Goal: Entertainment & Leisure: Consume media (video, audio)

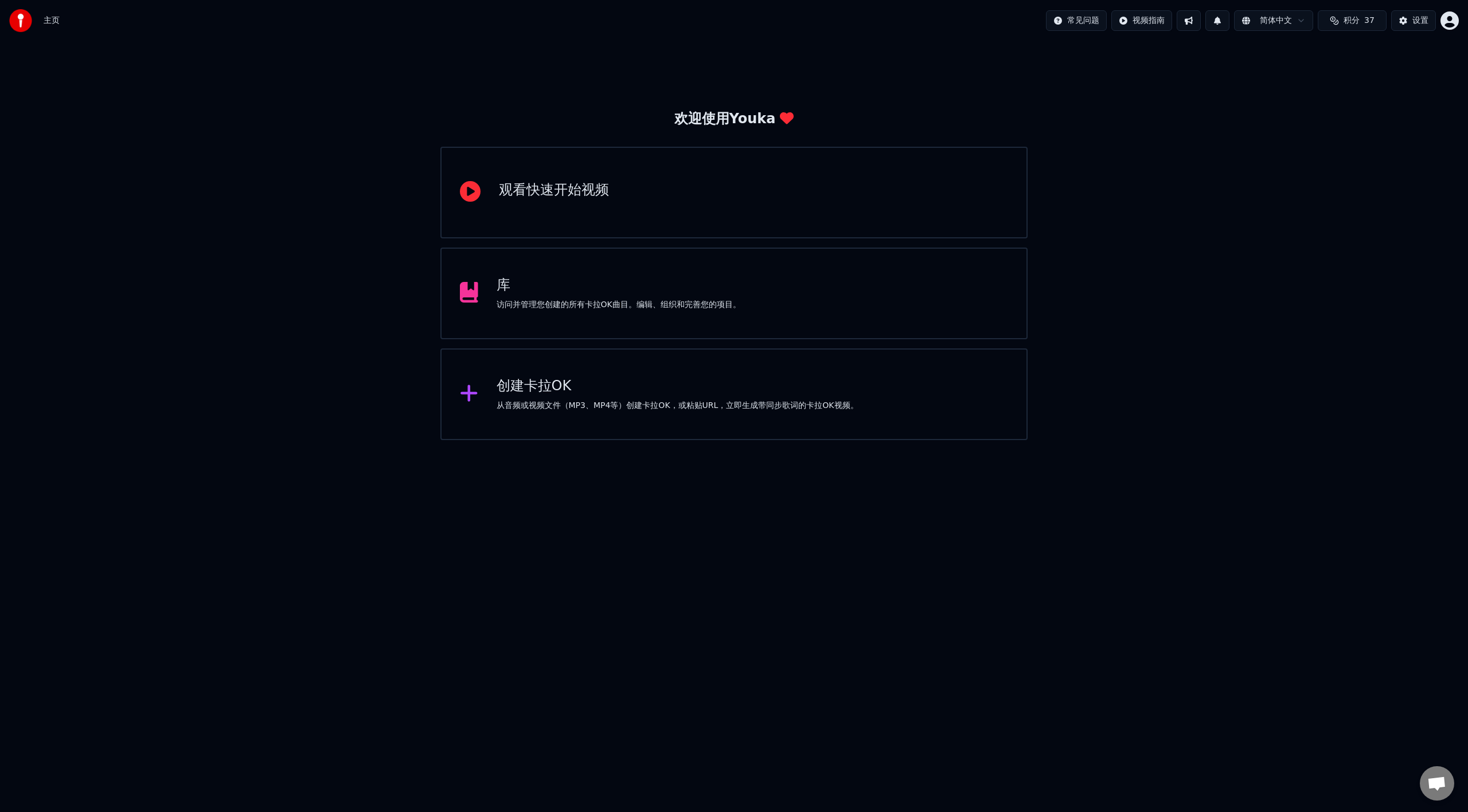
click at [727, 312] on div "库 访问并管理您创建的所有卡拉OK曲目。编辑、组织和完善您的项目。" at bounding box center [734, 293] width 587 height 92
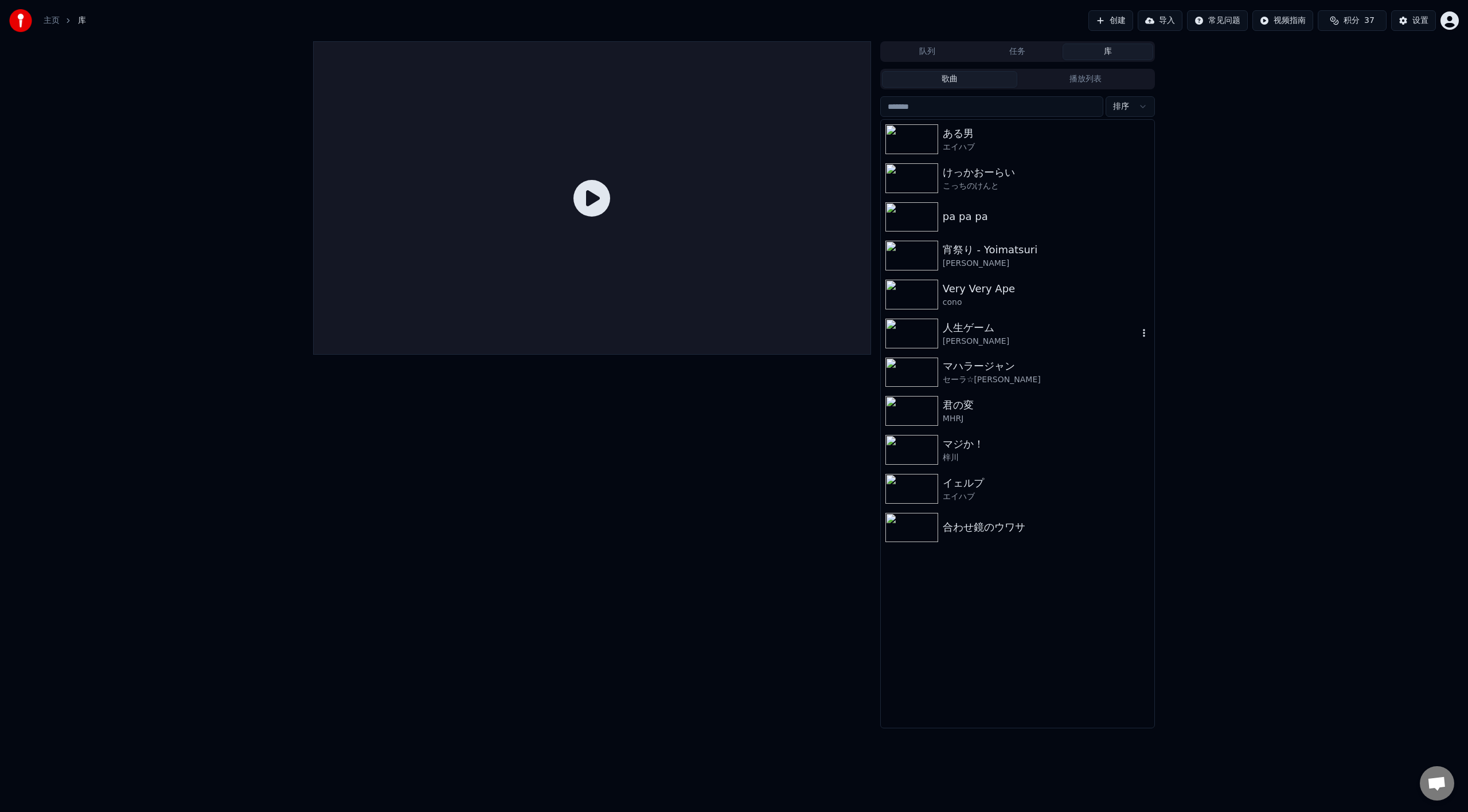
click at [907, 332] on img at bounding box center [912, 334] width 53 height 30
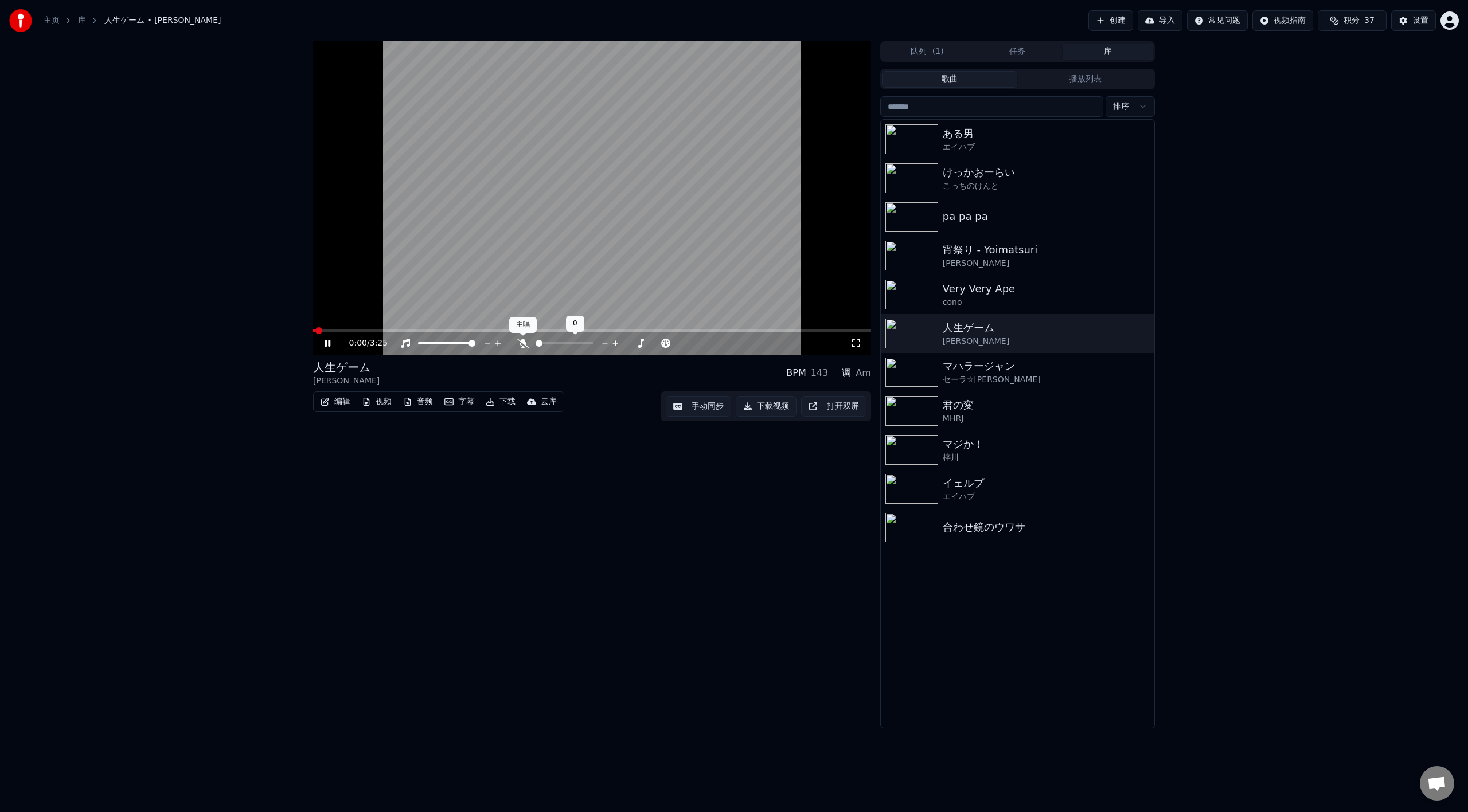
click at [524, 347] on icon at bounding box center [523, 343] width 11 height 9
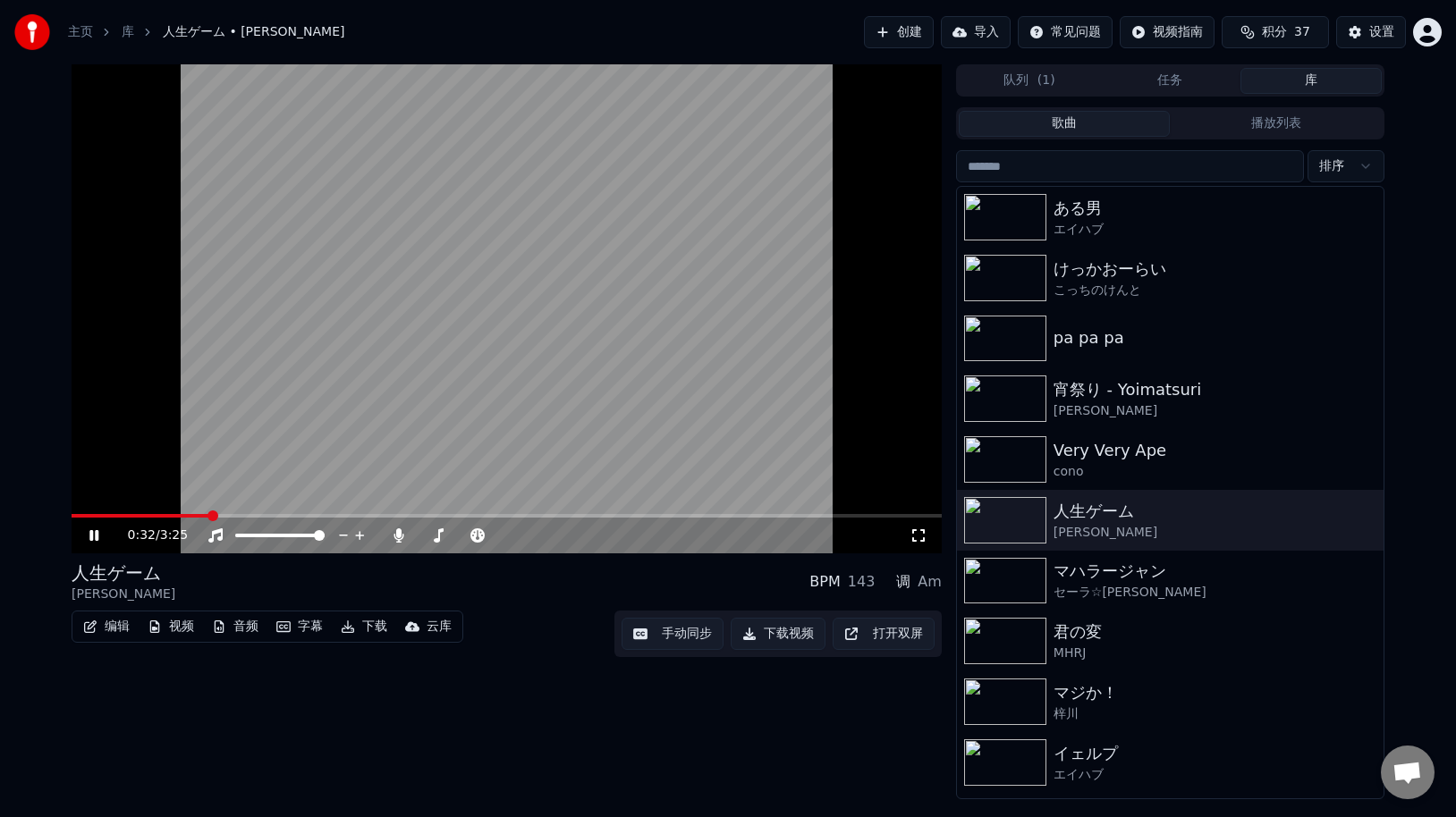
click at [506, 710] on div "0:32 / 3:25 人生ゲーム [PERSON_NAME] BPM 143 调 Am 编辑 视频 音频 字幕 下载 云库 手动同步 下载视频 打开双屏" at bounding box center [506, 431] width 870 height 735
drag, startPoint x: 503, startPoint y: 529, endPoint x: 528, endPoint y: 535, distance: 25.7
click at [528, 535] on div at bounding box center [519, 535] width 144 height 18
click at [505, 537] on span at bounding box center [502, 536] width 89 height 4
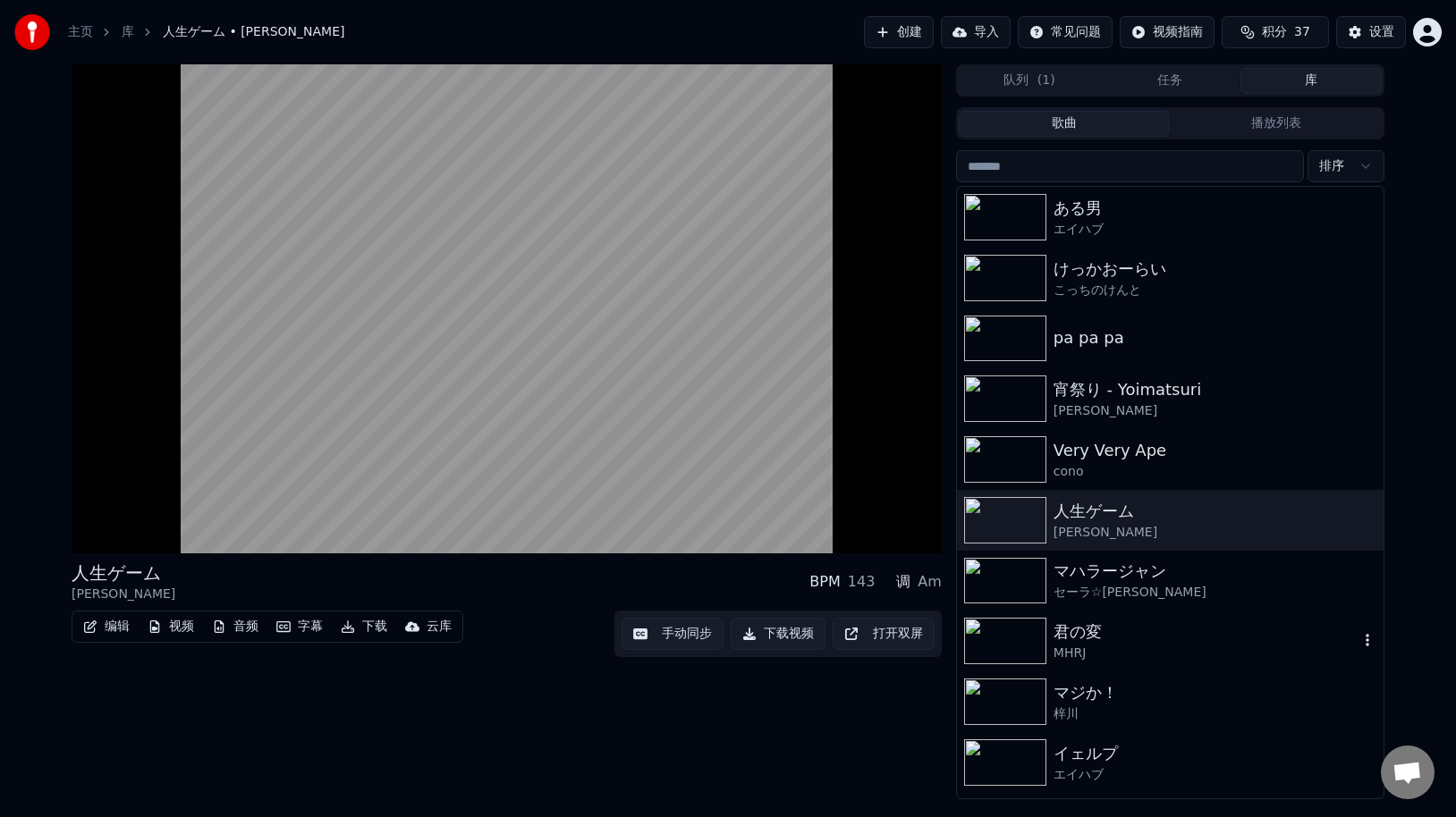
click at [1137, 628] on div "君の変" at bounding box center [1206, 632] width 305 height 25
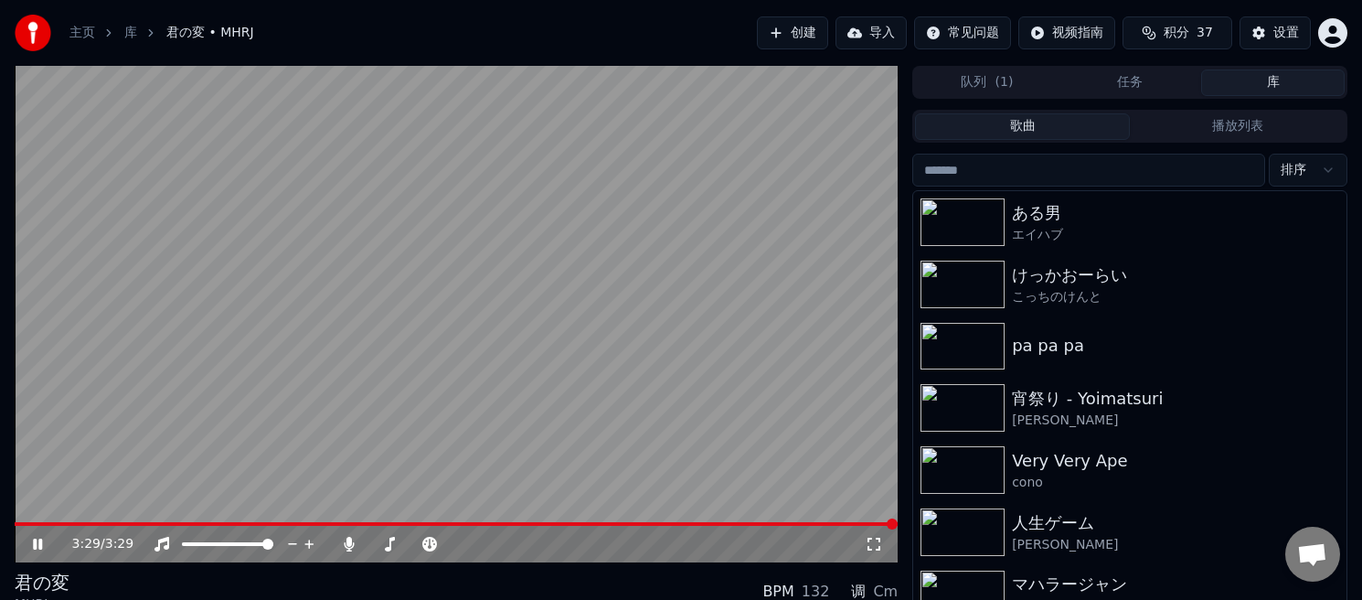
click at [35, 546] on icon at bounding box center [37, 543] width 9 height 11
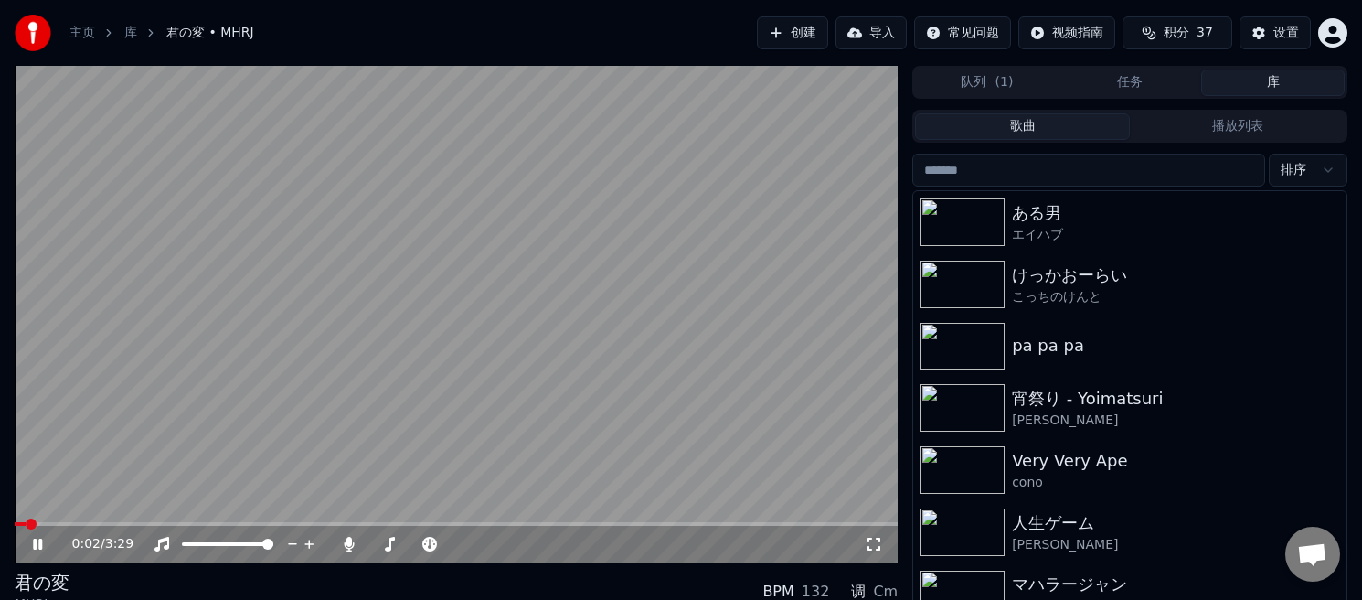
click at [37, 547] on icon at bounding box center [37, 543] width 9 height 11
